Goal: Information Seeking & Learning: Learn about a topic

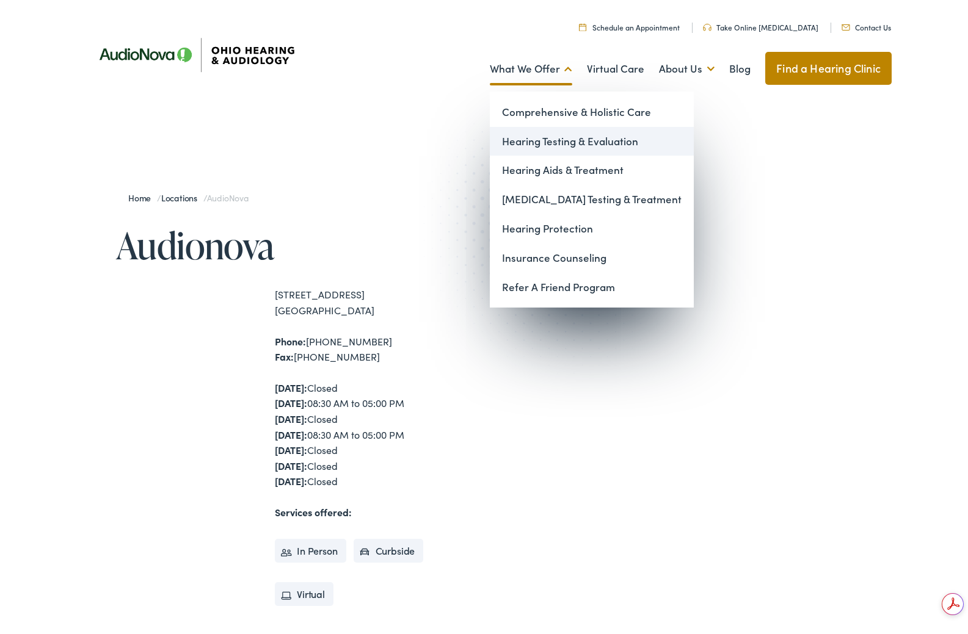
click at [551, 145] on link "Hearing Testing & Evaluation" at bounding box center [592, 138] width 204 height 29
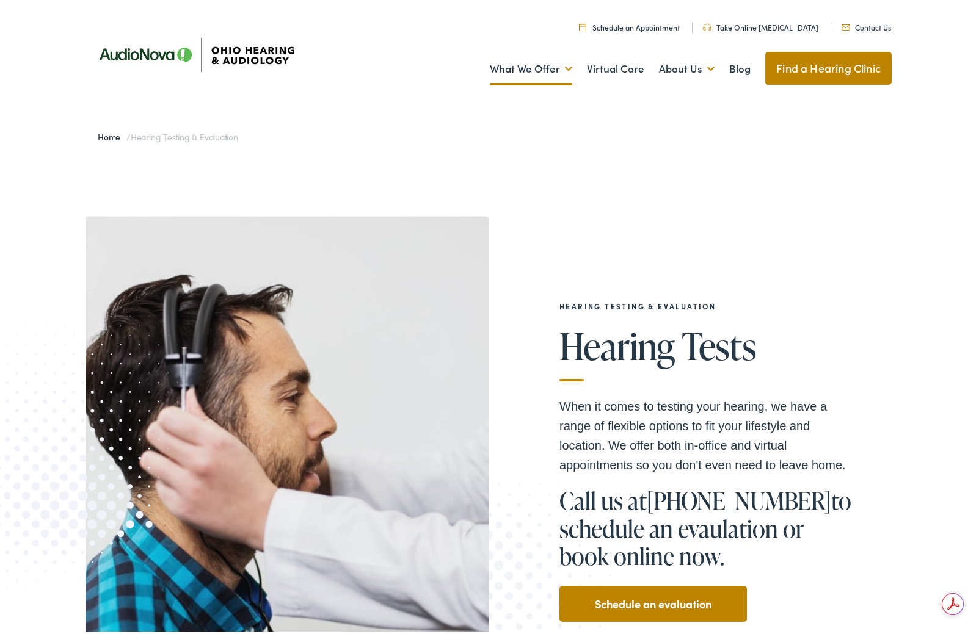
drag, startPoint x: 976, startPoint y: 93, endPoint x: 847, endPoint y: 154, distance: 142.8
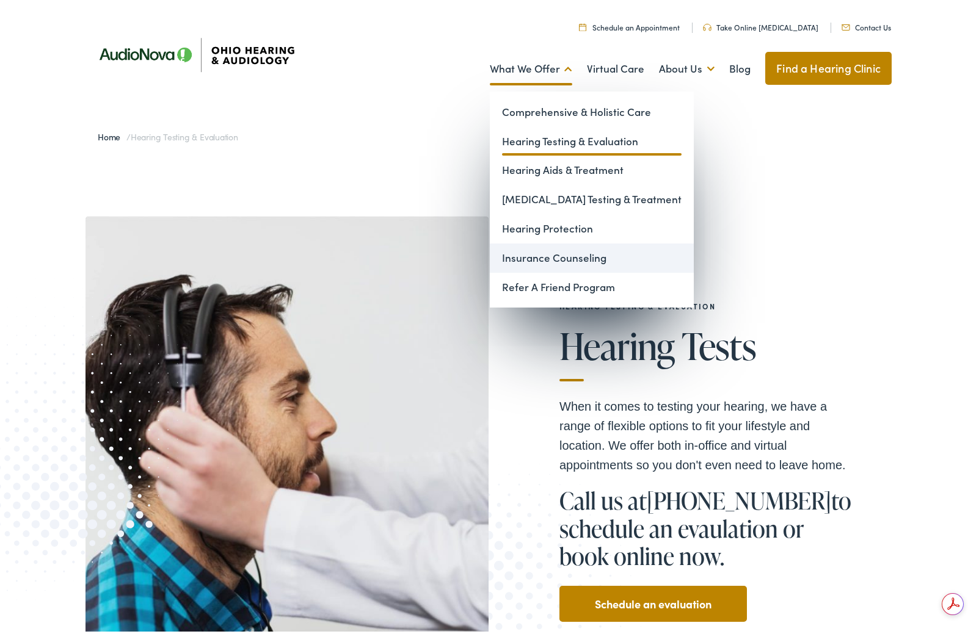
click at [539, 259] on link "Insurance Counseling" at bounding box center [592, 255] width 204 height 29
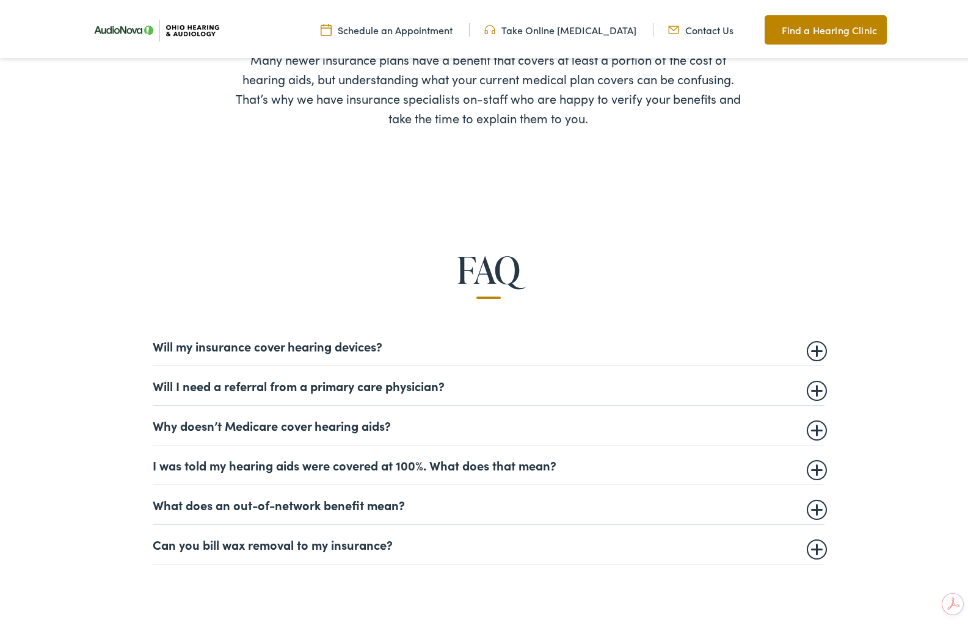
scroll to position [609, 0]
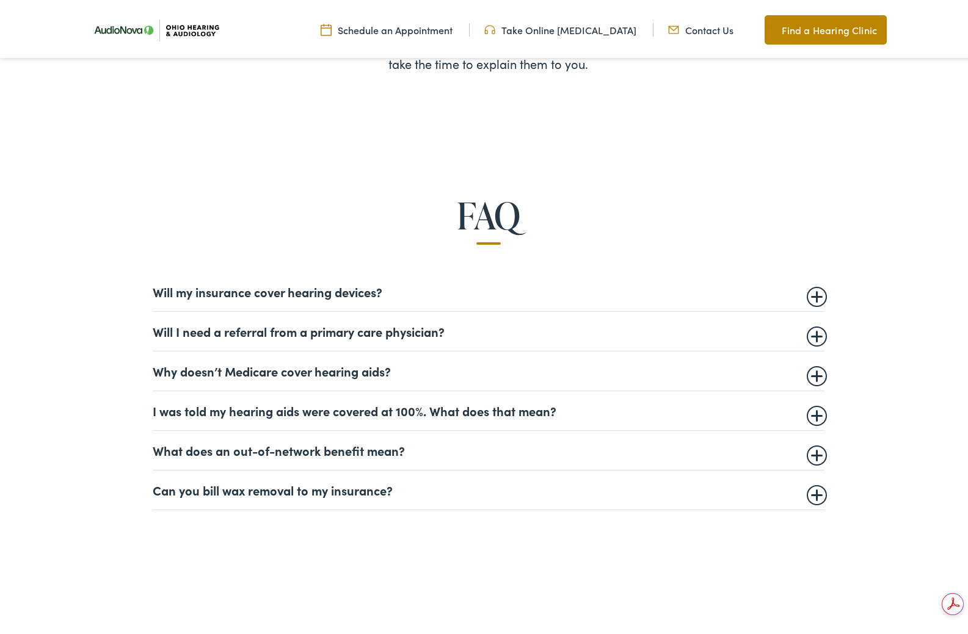
click at [457, 328] on summary "Will I need a referral from a primary care physician?" at bounding box center [489, 328] width 672 height 15
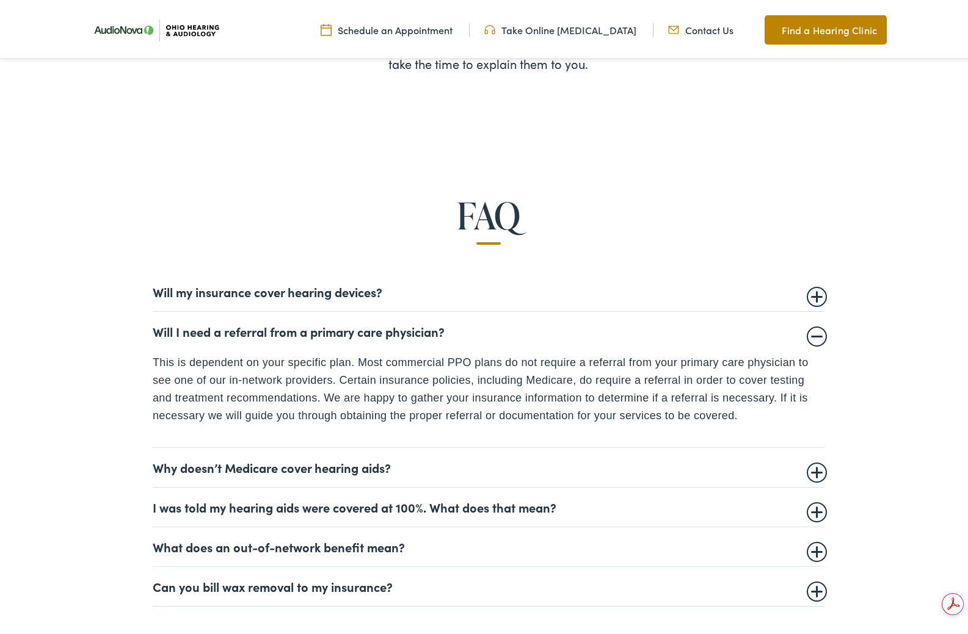
click at [283, 468] on summary "Why doesn’t Medicare cover hearing aids?" at bounding box center [489, 464] width 672 height 15
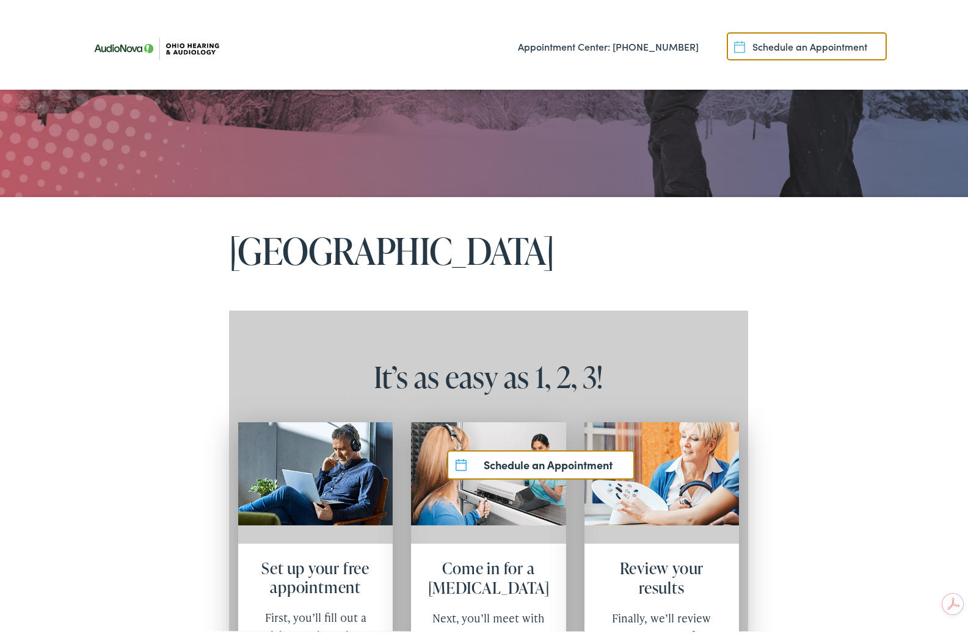
scroll to position [150, 0]
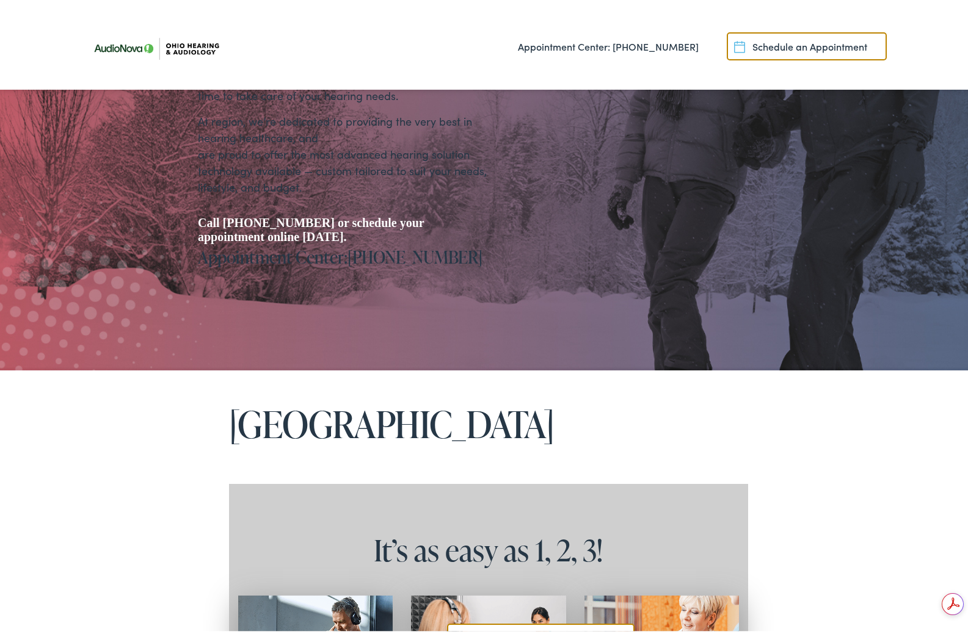
drag, startPoint x: 972, startPoint y: 38, endPoint x: 928, endPoint y: 115, distance: 88.9
click at [928, 115] on html "Spread some cHEAR this holiday season! With our biggest discounts of the year, …" at bounding box center [488, 545] width 977 height 1390
